Goal: Find specific page/section: Find specific page/section

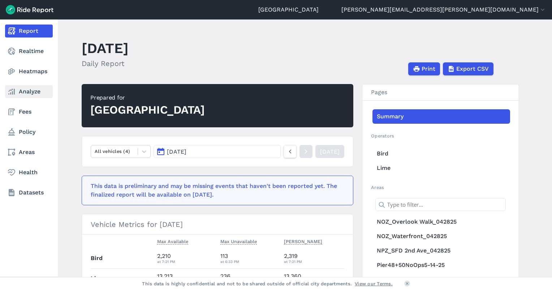
click at [28, 93] on link "Analyze" at bounding box center [29, 91] width 48 height 13
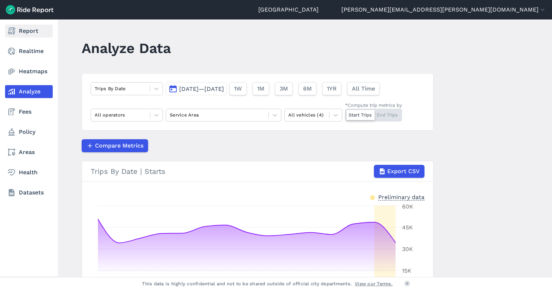
click at [11, 30] on icon at bounding box center [11, 31] width 9 height 9
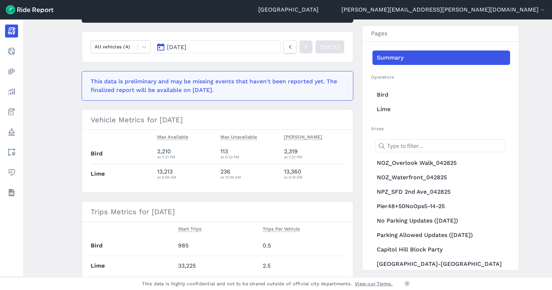
scroll to position [108, 0]
